Goal: Download file/media

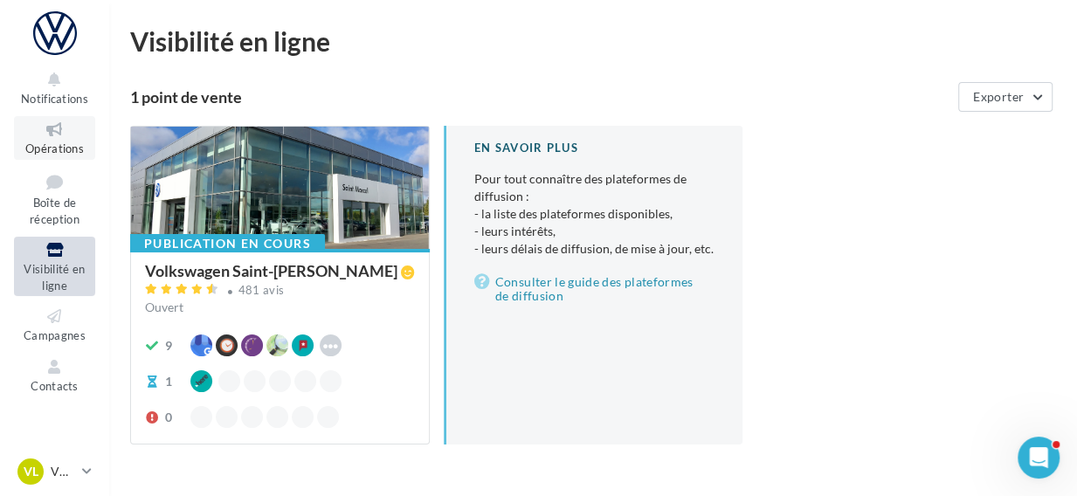
click at [44, 139] on link "Opérations" at bounding box center [54, 137] width 81 height 43
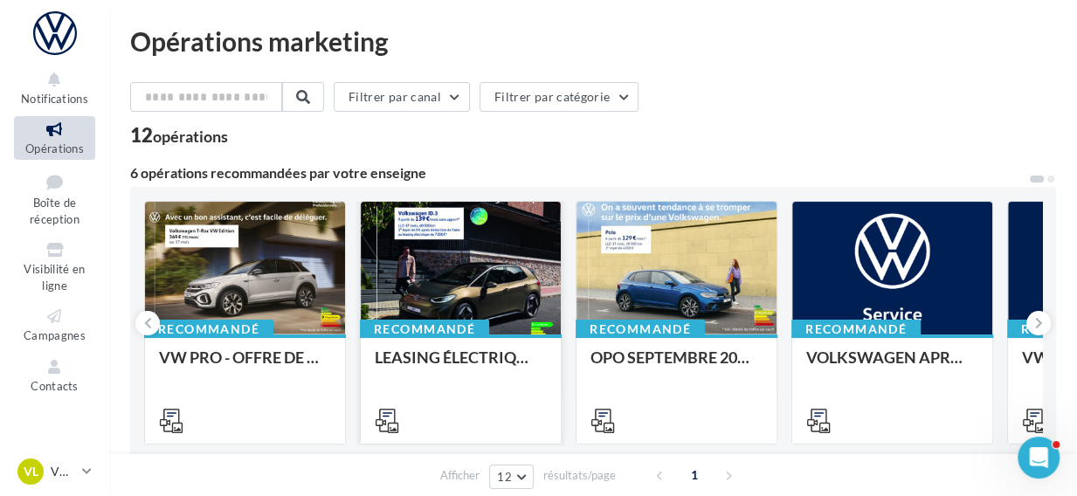
click at [442, 291] on div at bounding box center [461, 269] width 200 height 135
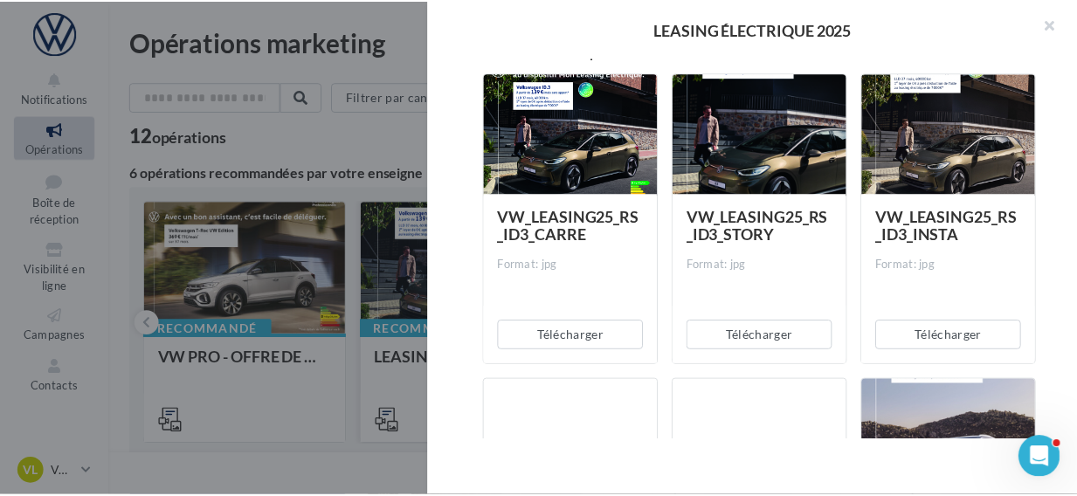
scroll to position [290, 0]
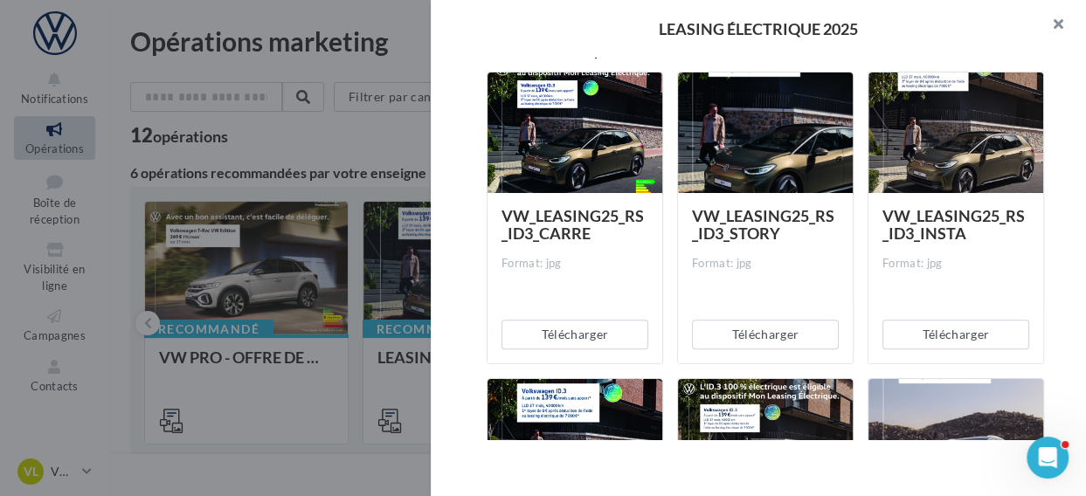
click at [1049, 21] on button "button" at bounding box center [1051, 26] width 70 height 52
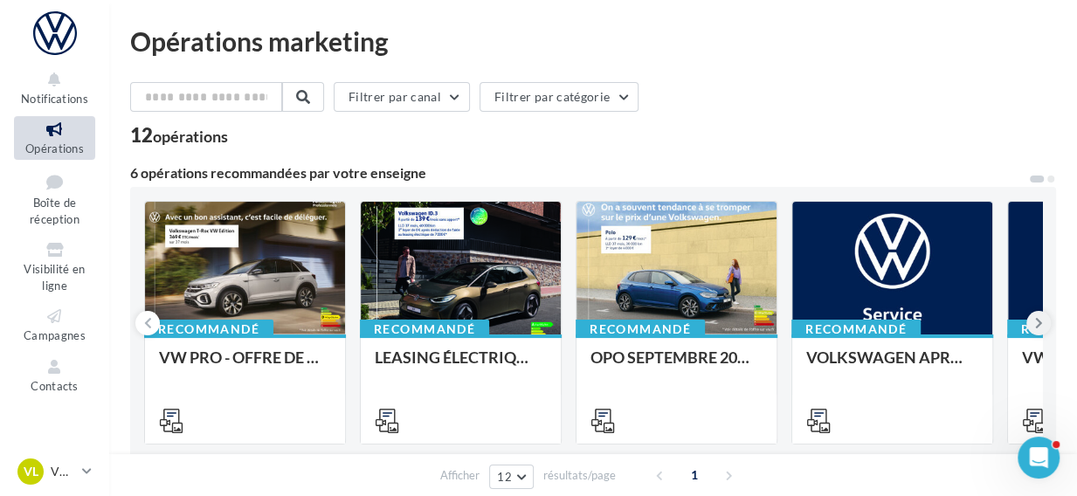
click at [1035, 328] on icon at bounding box center [1039, 322] width 8 height 17
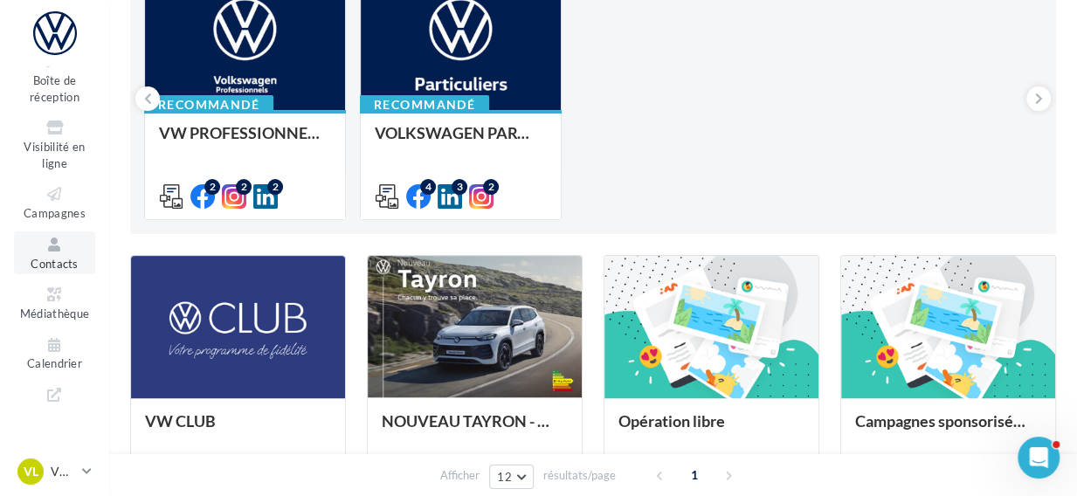
scroll to position [122, 0]
click at [61, 302] on icon at bounding box center [54, 295] width 71 height 20
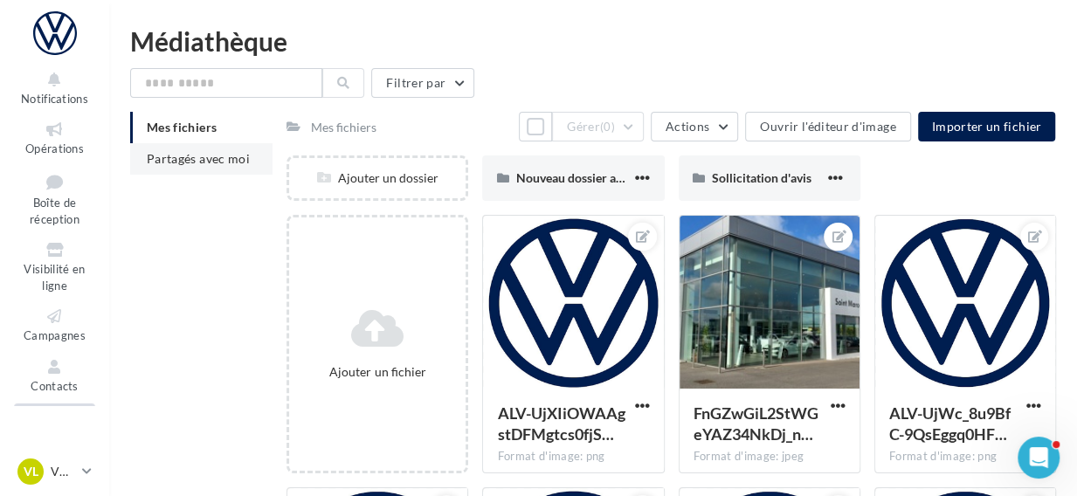
click at [220, 160] on span "Partagés avec moi" at bounding box center [198, 158] width 103 height 15
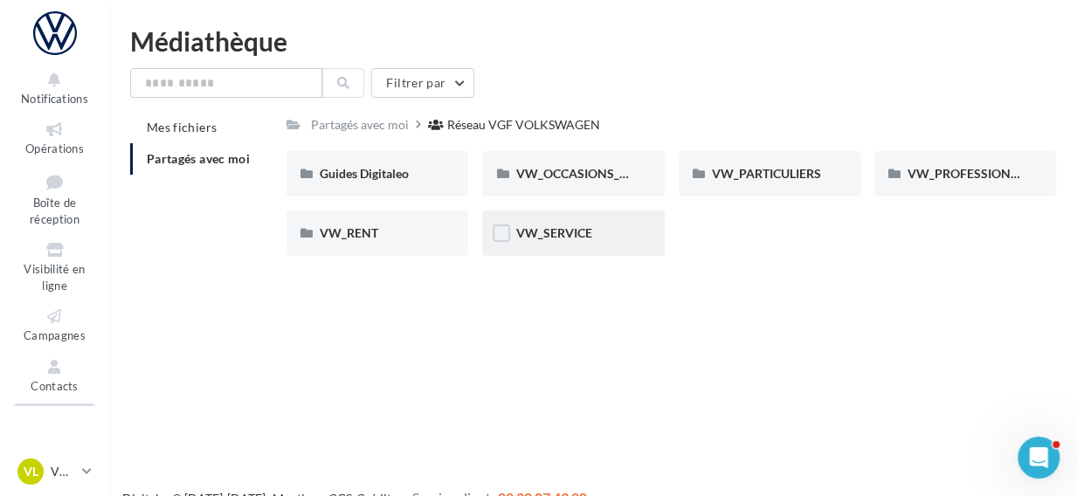
click at [544, 243] on div "VW_SERVICE" at bounding box center [573, 233] width 182 height 45
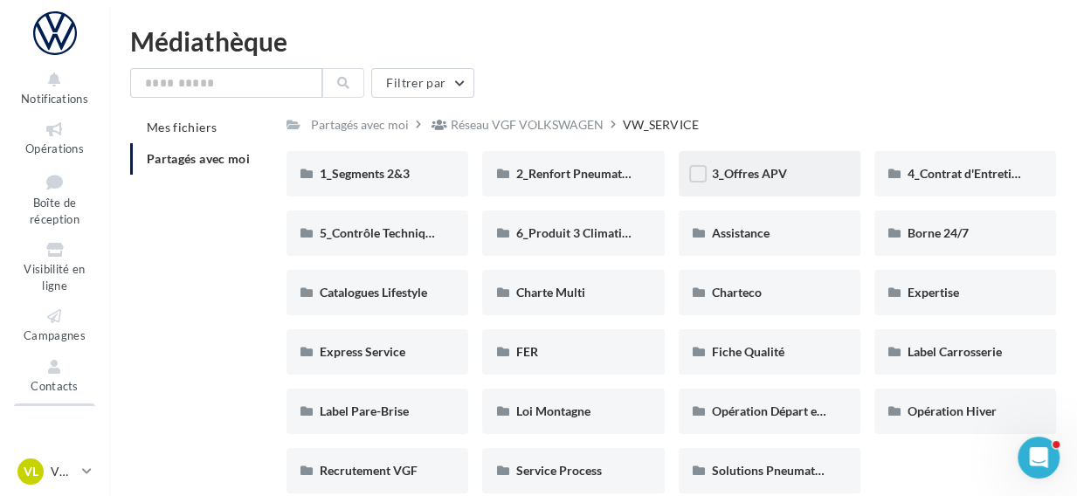
click at [803, 188] on div "3_Offres APV" at bounding box center [770, 173] width 182 height 45
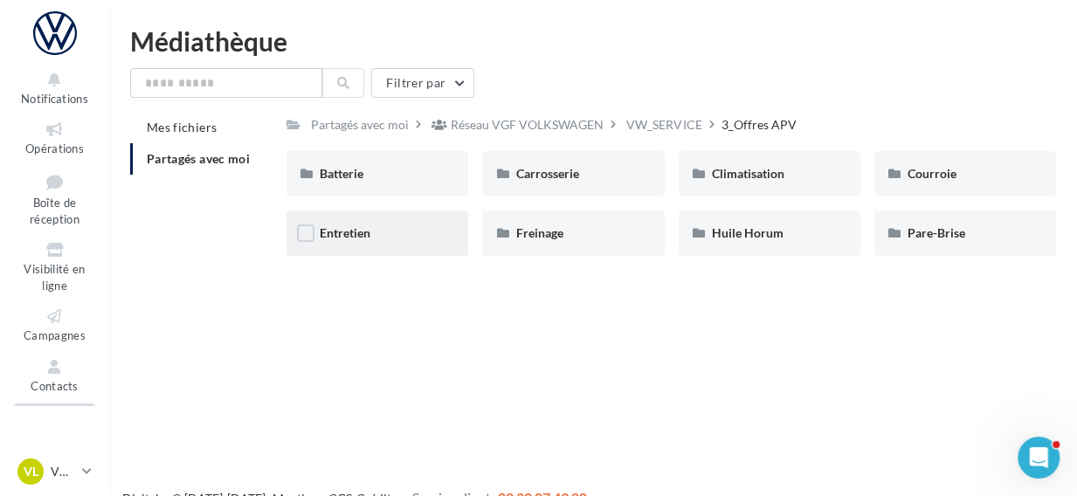
click at [444, 239] on div "Entretien" at bounding box center [378, 233] width 182 height 45
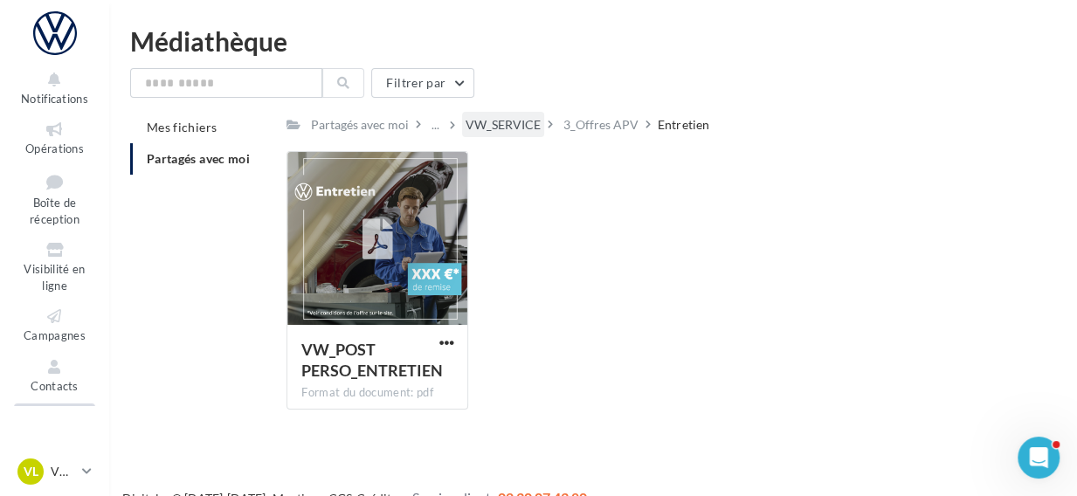
click at [484, 131] on div "VW_SERVICE" at bounding box center [503, 124] width 75 height 17
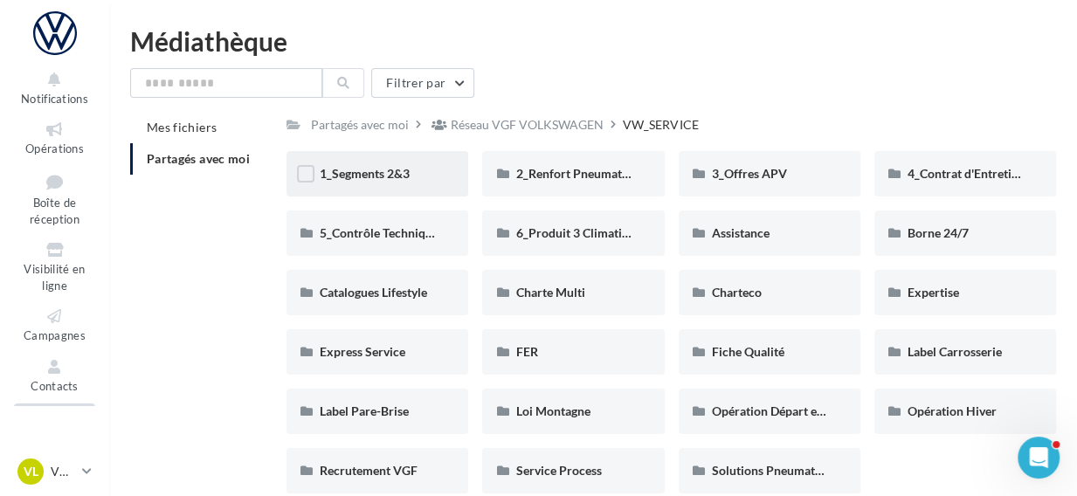
click at [432, 181] on div "1_Segments 2&3" at bounding box center [377, 173] width 115 height 17
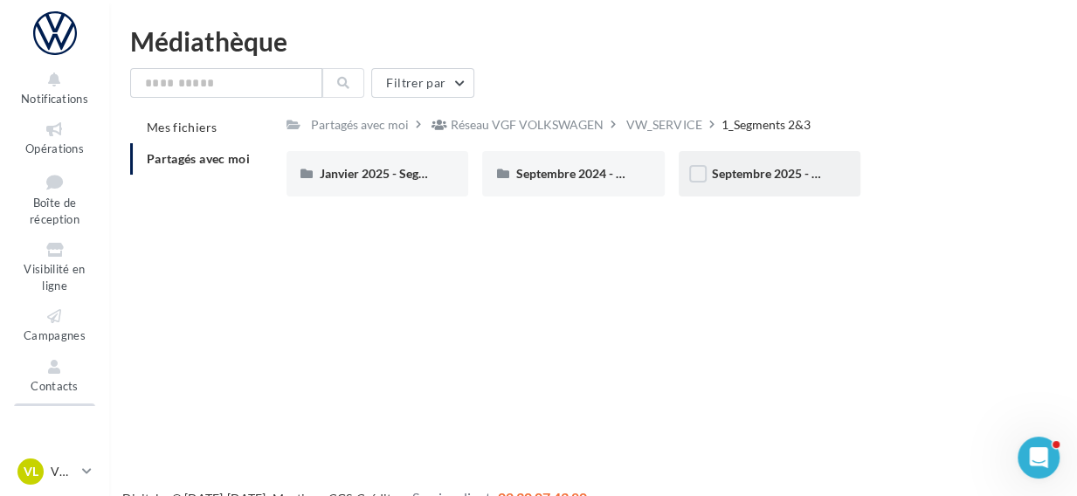
click at [785, 194] on div "Septembre 2025 - Segments 2&3" at bounding box center [770, 173] width 182 height 45
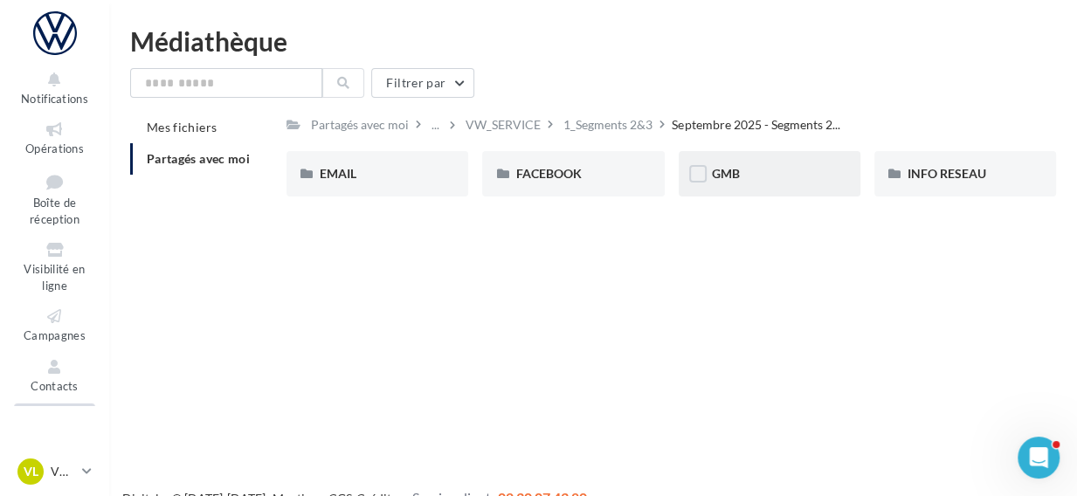
click at [829, 177] on div "GMB" at bounding box center [770, 173] width 182 height 45
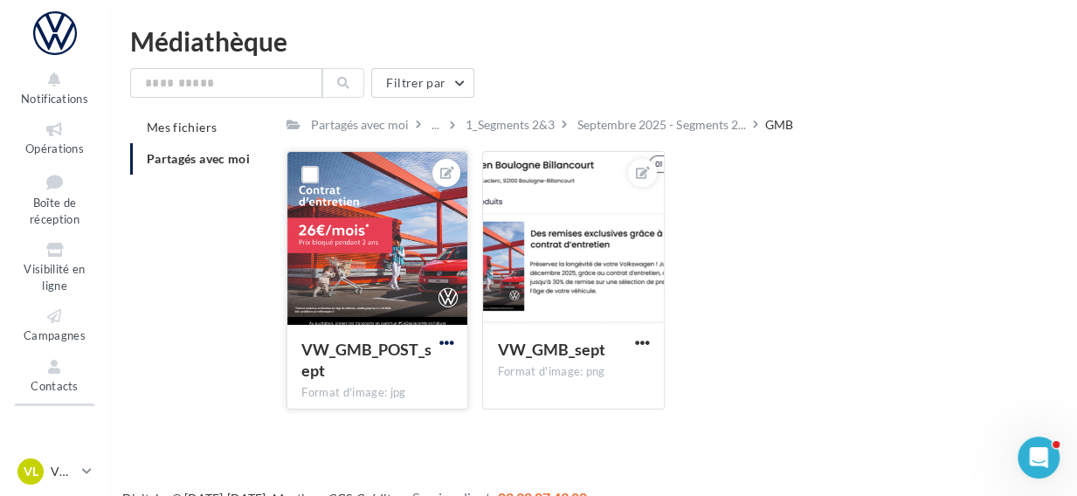
click at [445, 345] on span "button" at bounding box center [445, 342] width 15 height 15
click at [418, 376] on button "Ouvrir l'éditeur d'image" at bounding box center [365, 377] width 184 height 45
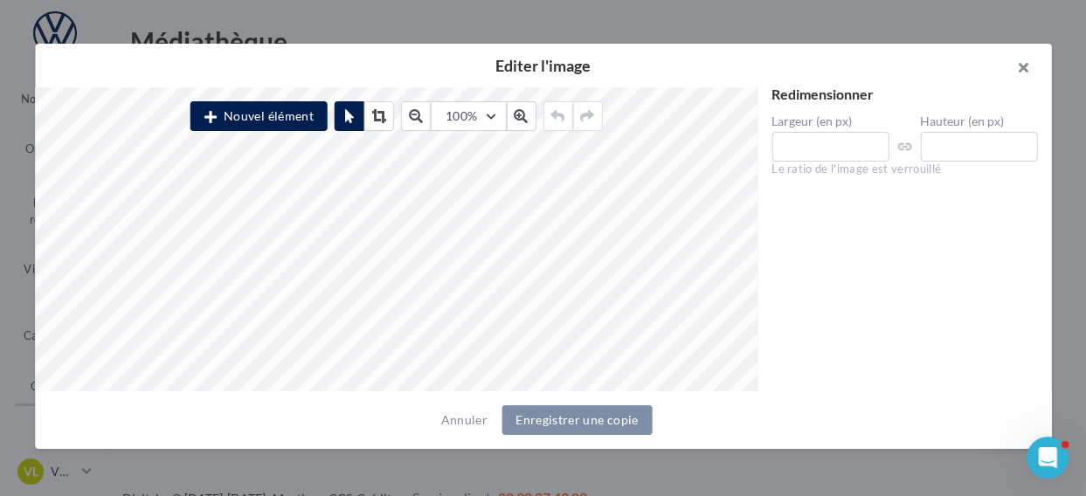
click at [1021, 70] on button "button" at bounding box center [1016, 70] width 70 height 52
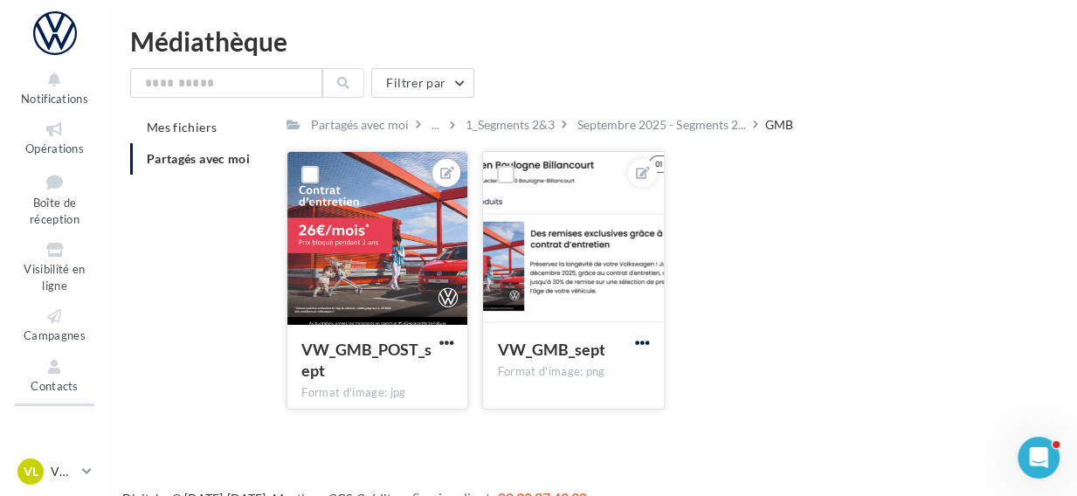
click at [644, 342] on span "button" at bounding box center [642, 342] width 15 height 15
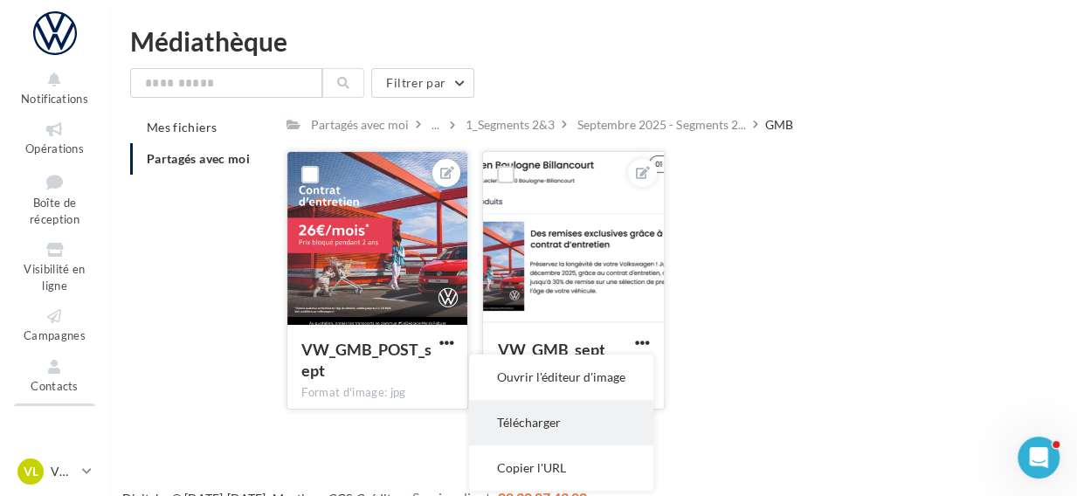
click at [582, 415] on button "Télécharger" at bounding box center [561, 422] width 184 height 45
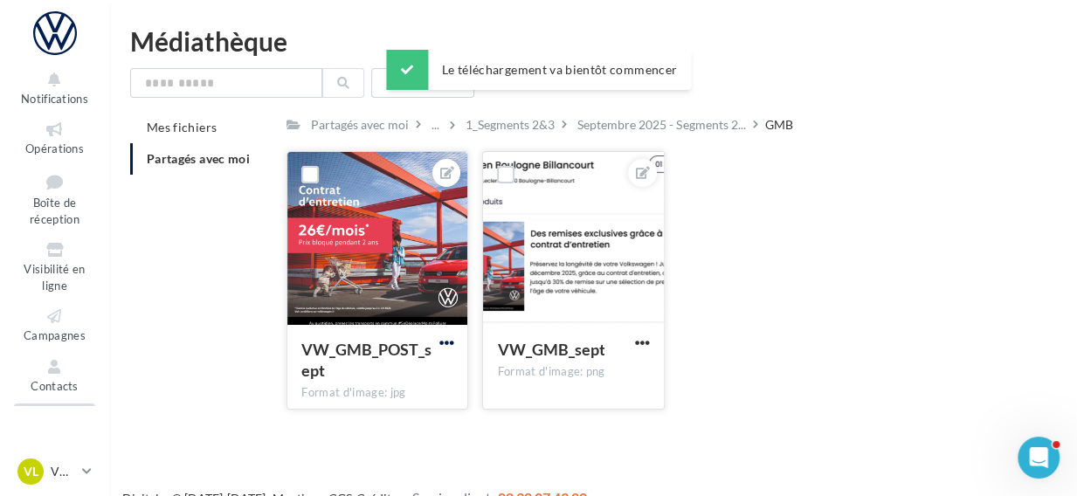
click at [447, 339] on span "button" at bounding box center [445, 342] width 15 height 15
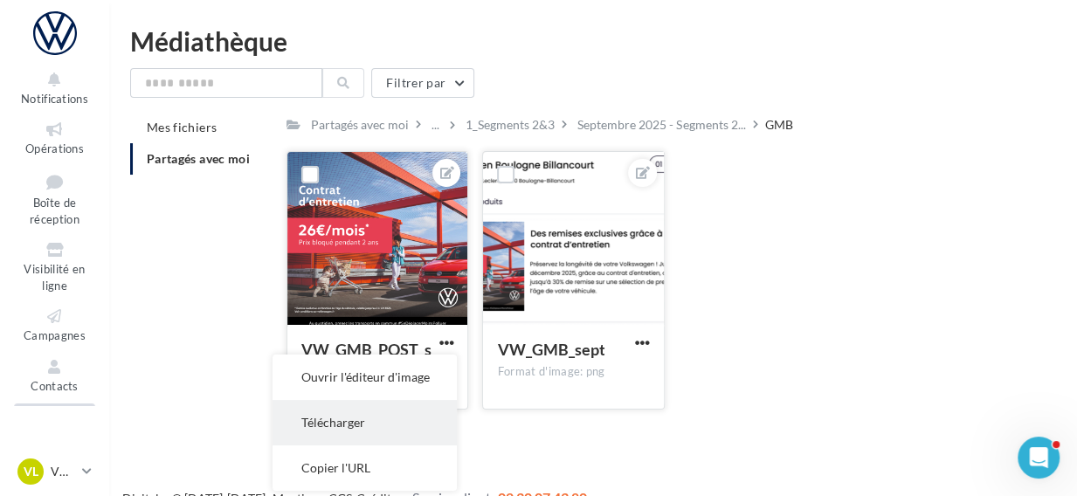
click at [365, 435] on button "Télécharger" at bounding box center [365, 422] width 184 height 45
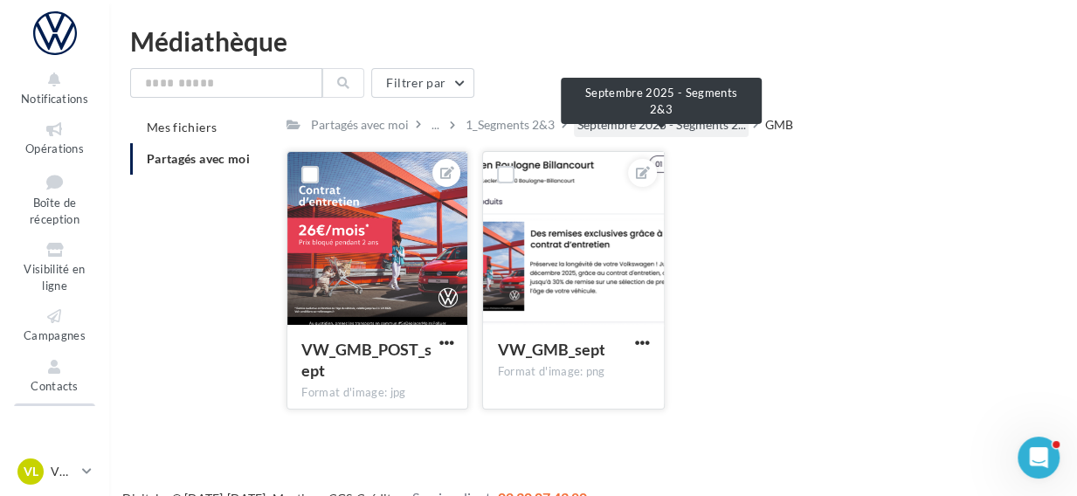
click at [701, 129] on span "Septembre 2025 - Segments 2..." at bounding box center [661, 124] width 168 height 17
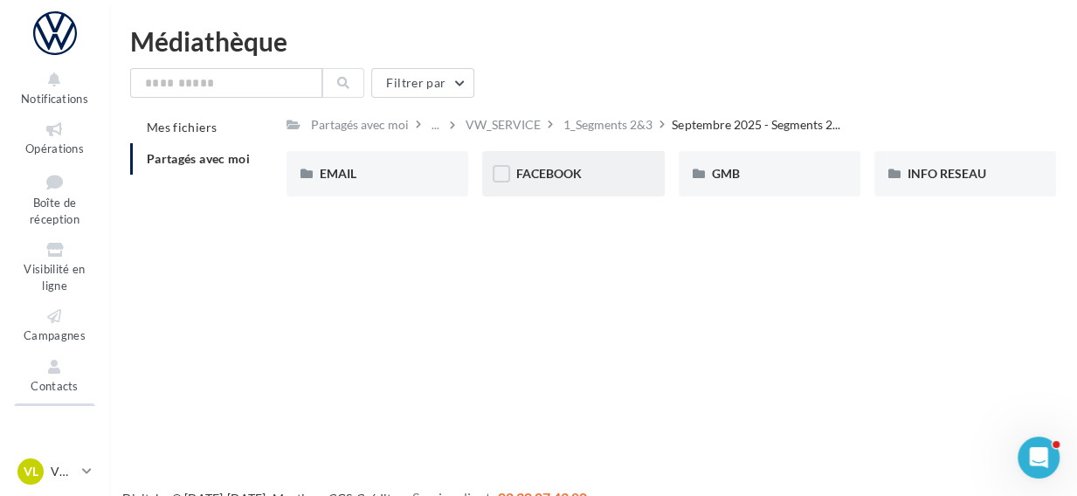
click at [650, 188] on div "FACEBOOK" at bounding box center [573, 173] width 182 height 45
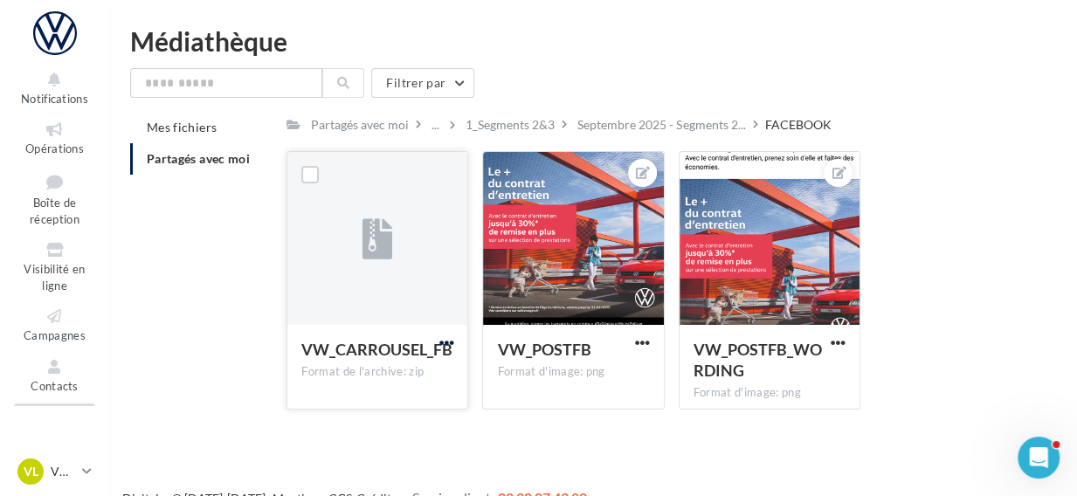
click at [445, 342] on span "button" at bounding box center [445, 342] width 15 height 15
click at [394, 374] on button "Télécharger" at bounding box center [369, 377] width 175 height 45
click at [648, 340] on span "button" at bounding box center [642, 342] width 15 height 15
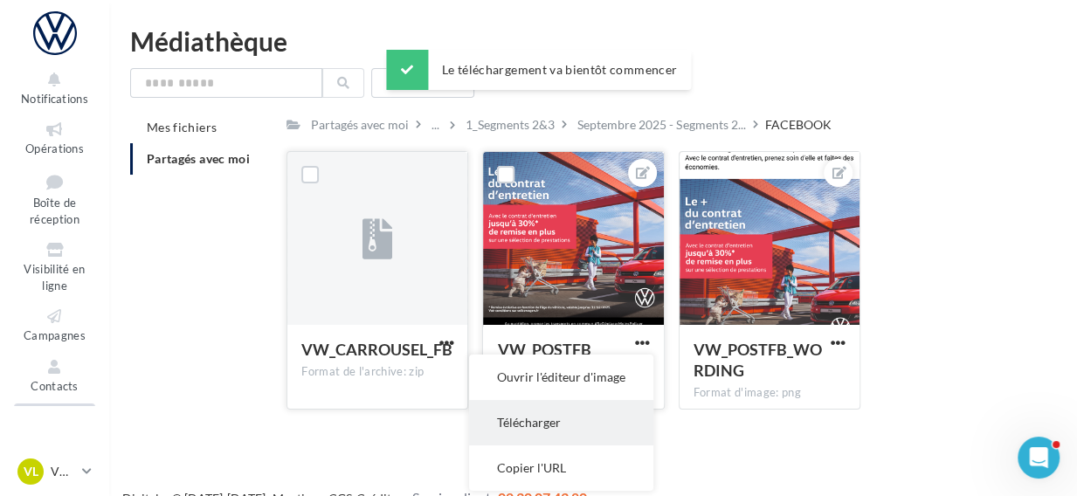
click at [562, 426] on button "Télécharger" at bounding box center [561, 422] width 184 height 45
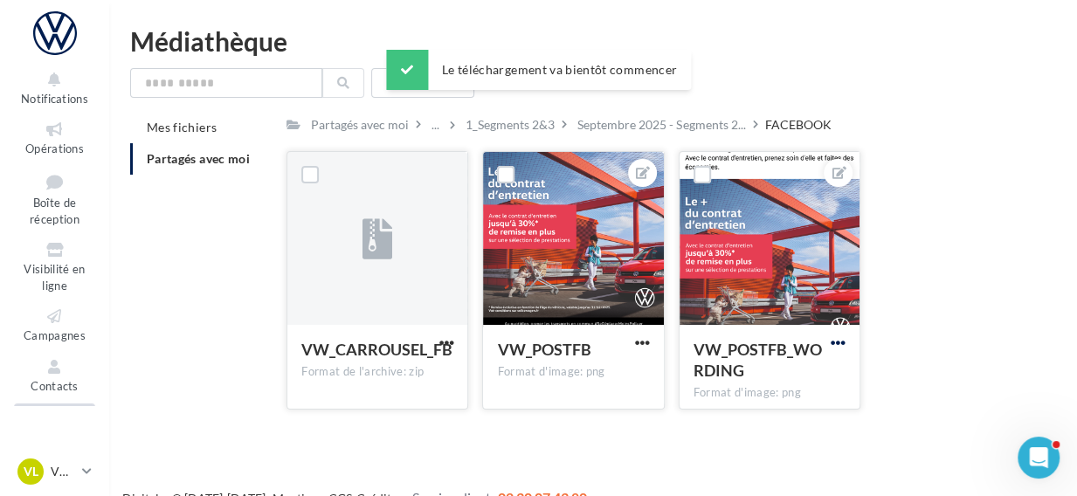
click at [832, 339] on span "button" at bounding box center [838, 342] width 15 height 15
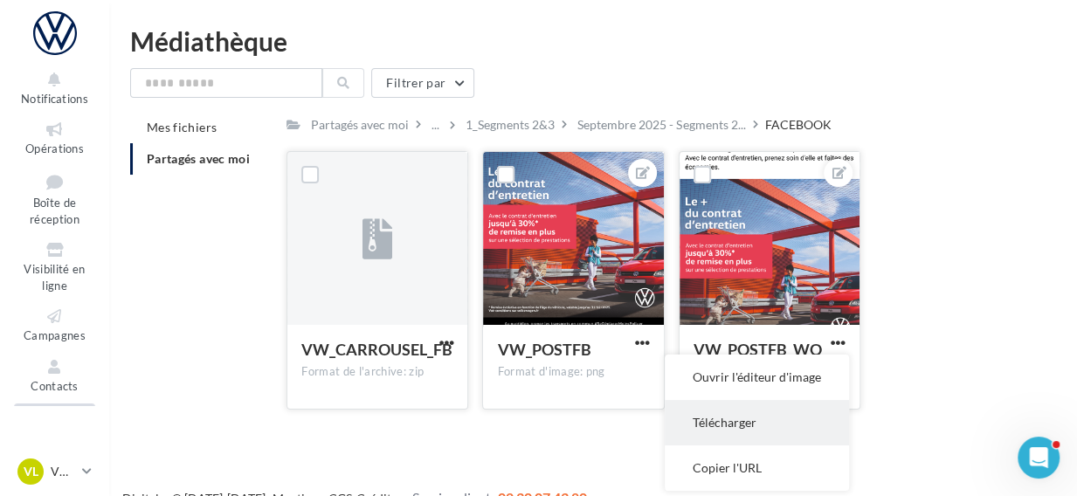
click at [759, 439] on button "Télécharger" at bounding box center [757, 422] width 184 height 45
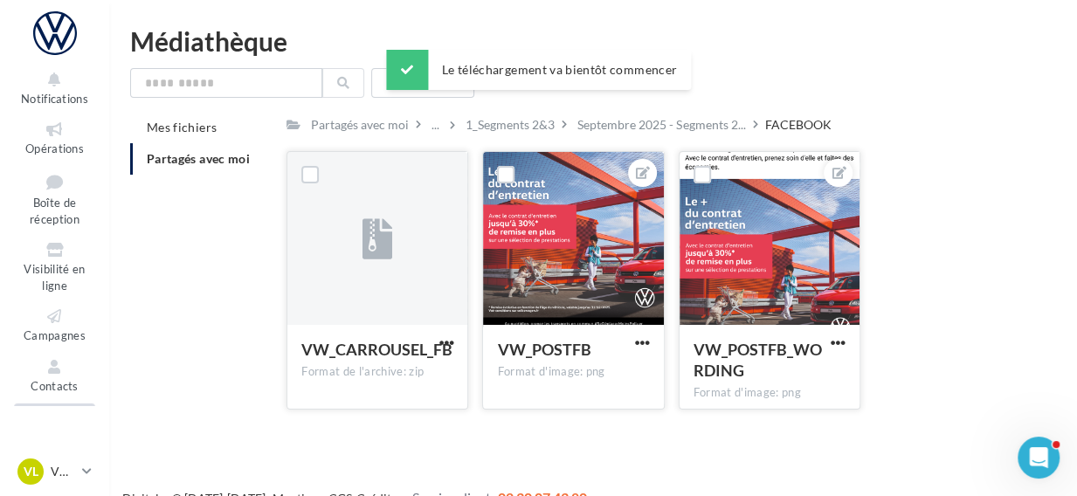
scroll to position [27, 0]
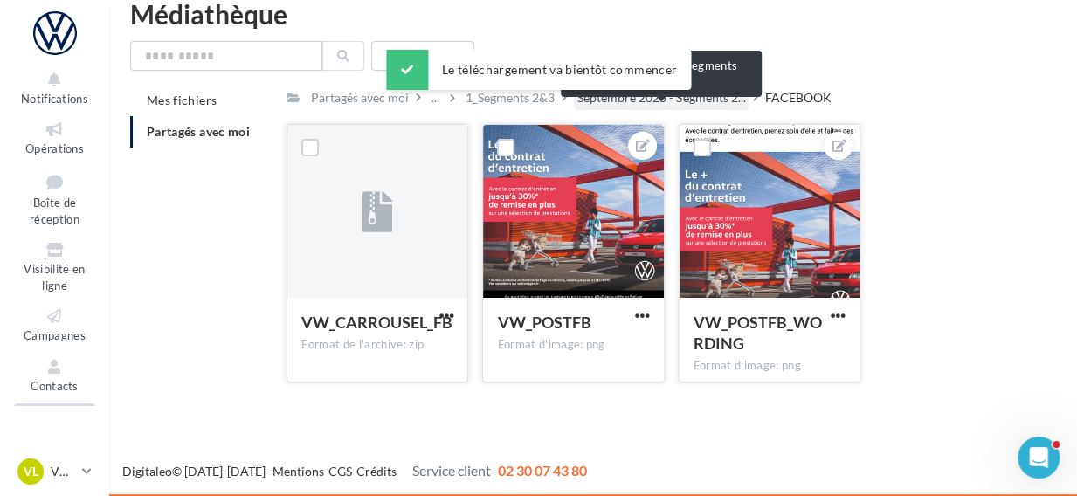
click at [662, 100] on span "Septembre 2025 - Segments 2..." at bounding box center [661, 97] width 168 height 17
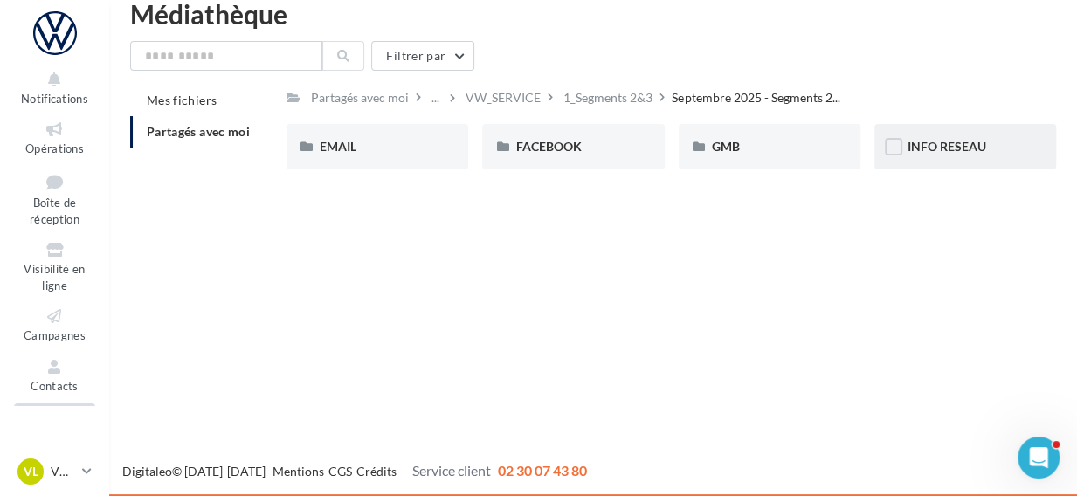
click at [986, 134] on div "INFO RESEAU" at bounding box center [965, 146] width 182 height 45
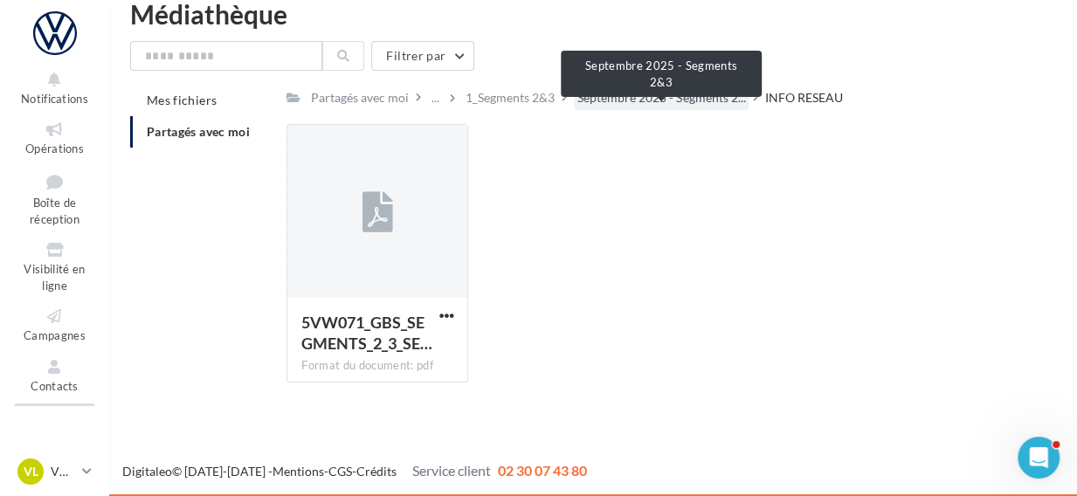
click at [642, 92] on span "Septembre 2025 - Segments 2..." at bounding box center [661, 97] width 168 height 17
